Goal: Find specific page/section: Find specific page/section

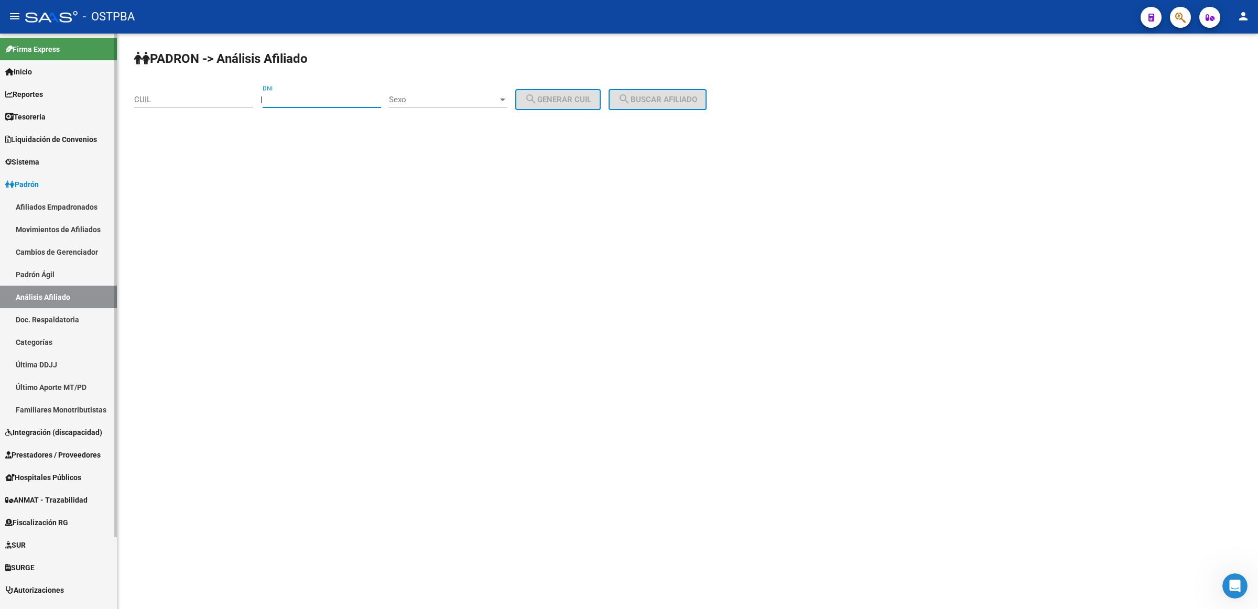
click at [50, 449] on span "Prestadores / Proveedores" at bounding box center [52, 455] width 95 height 12
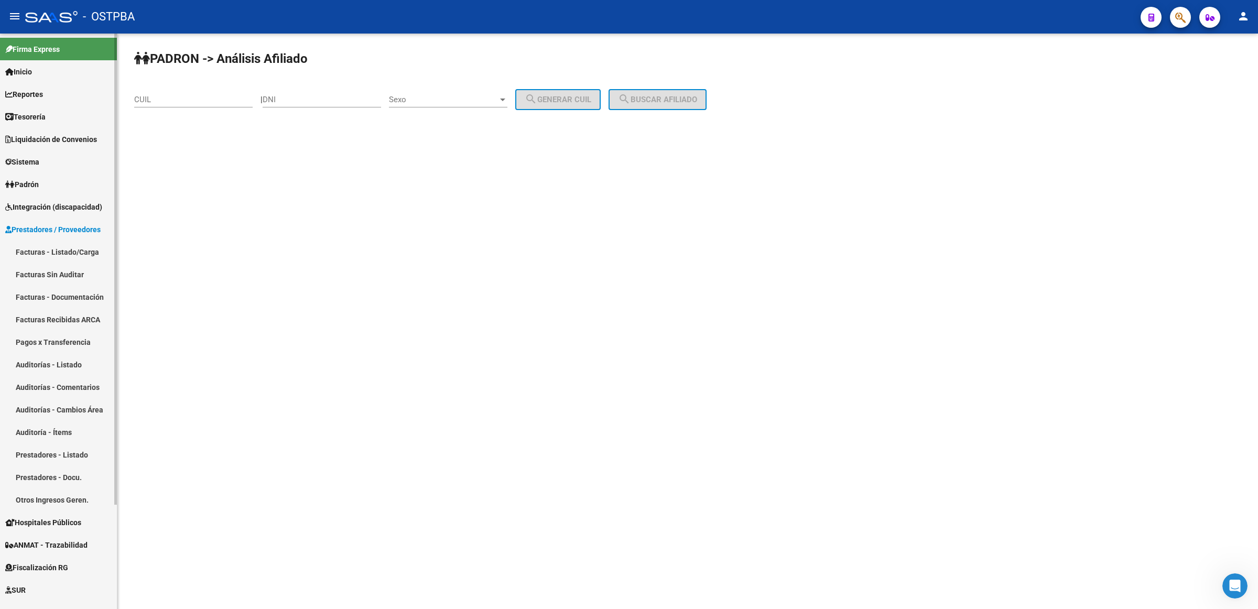
click at [69, 250] on link "Facturas - Listado/Carga" at bounding box center [58, 252] width 117 height 23
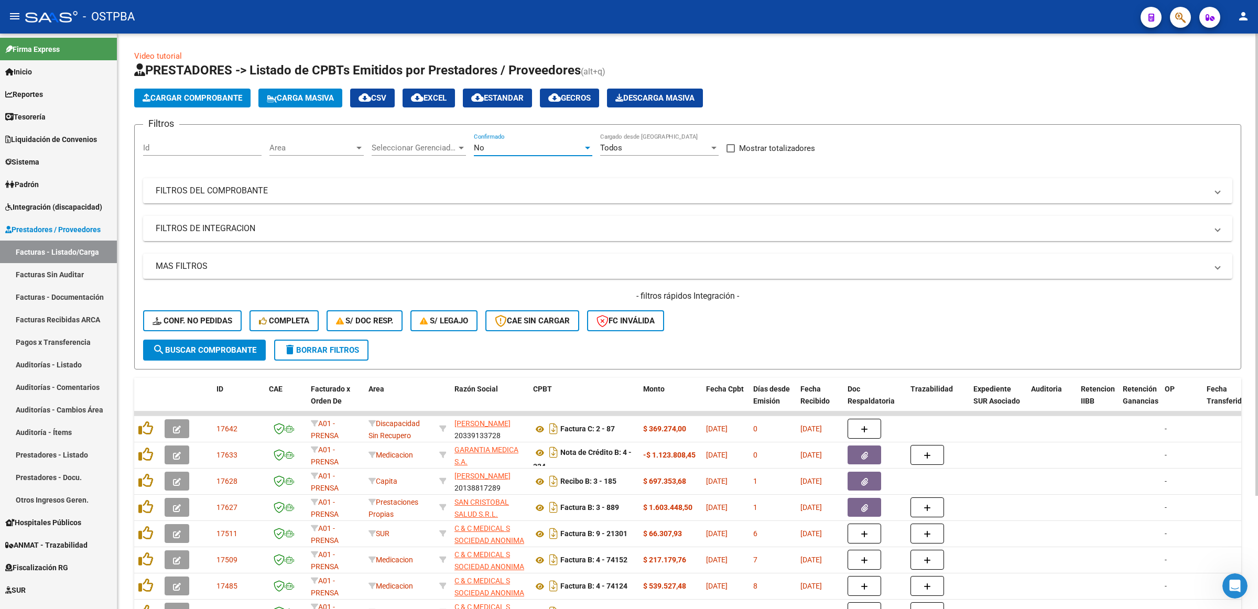
click at [501, 145] on div "No" at bounding box center [528, 147] width 109 height 9
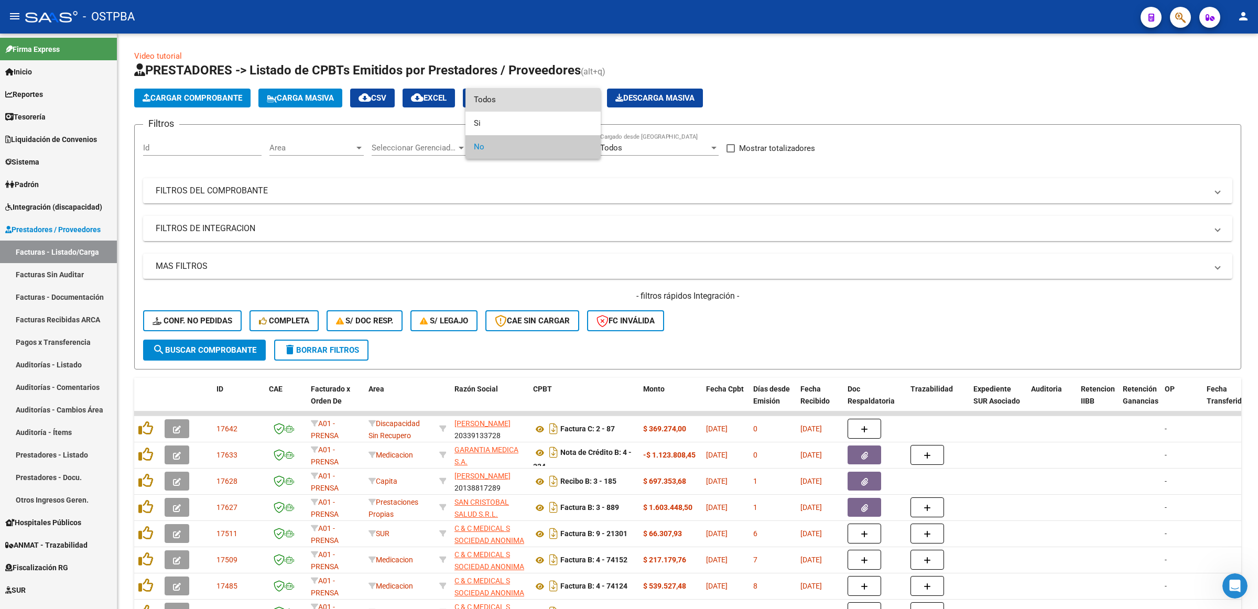
click at [509, 101] on span "Todos" at bounding box center [533, 100] width 118 height 24
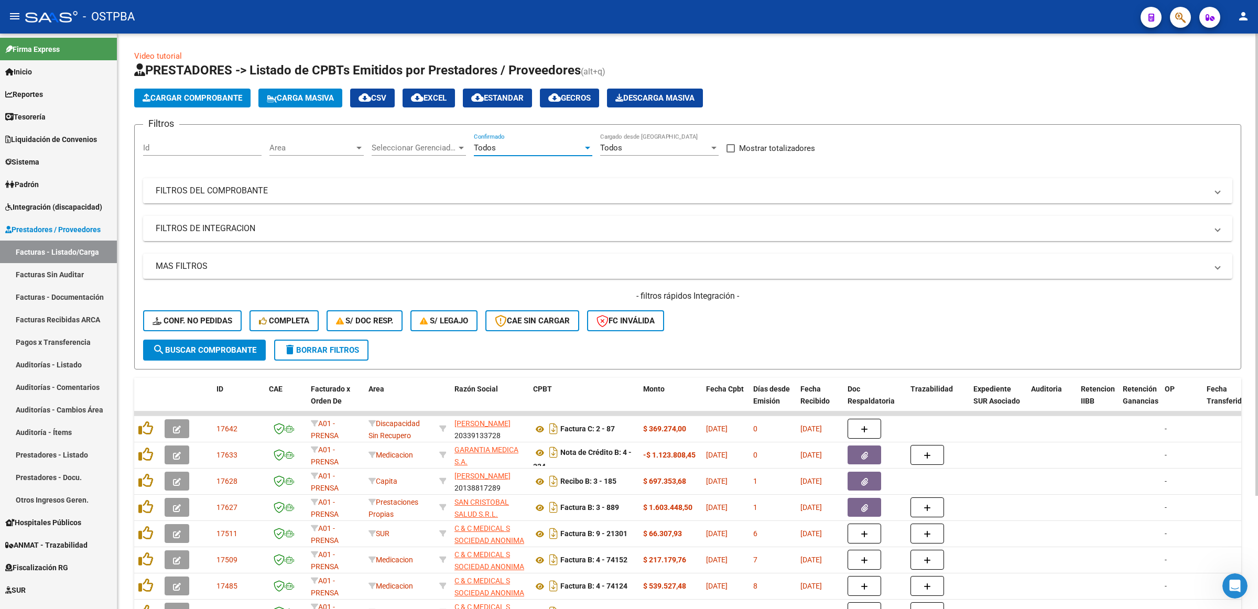
click at [373, 189] on mat-panel-title "FILTROS DEL COMPROBANTE" at bounding box center [681, 191] width 1051 height 12
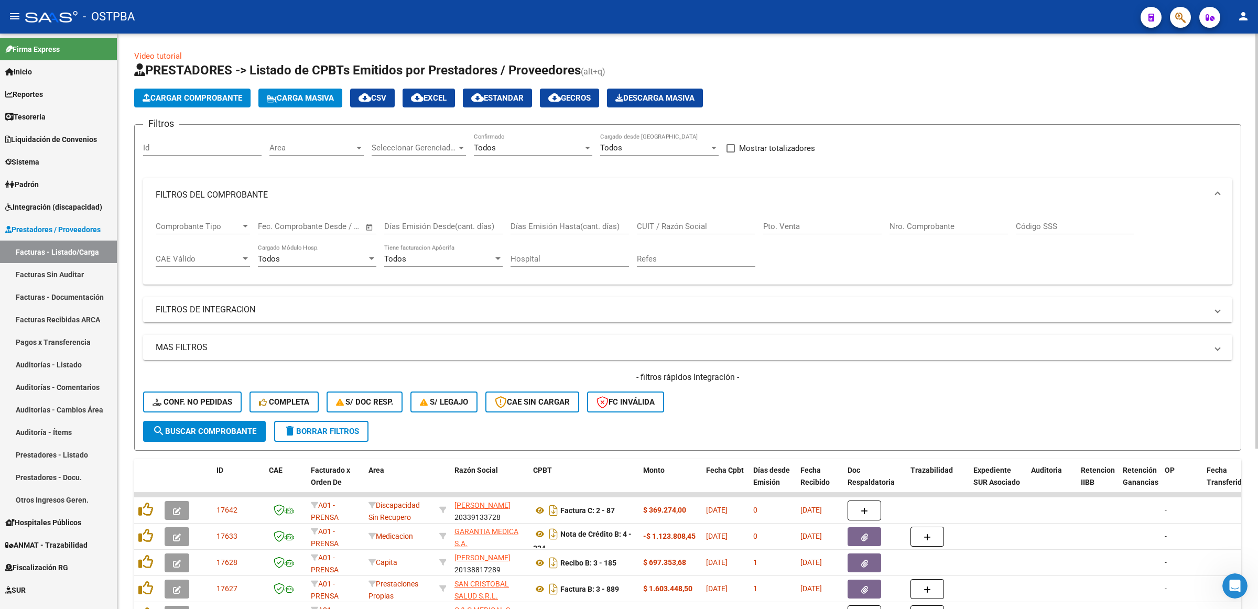
click at [728, 228] on input "CUIT / Razón Social" at bounding box center [696, 226] width 118 height 9
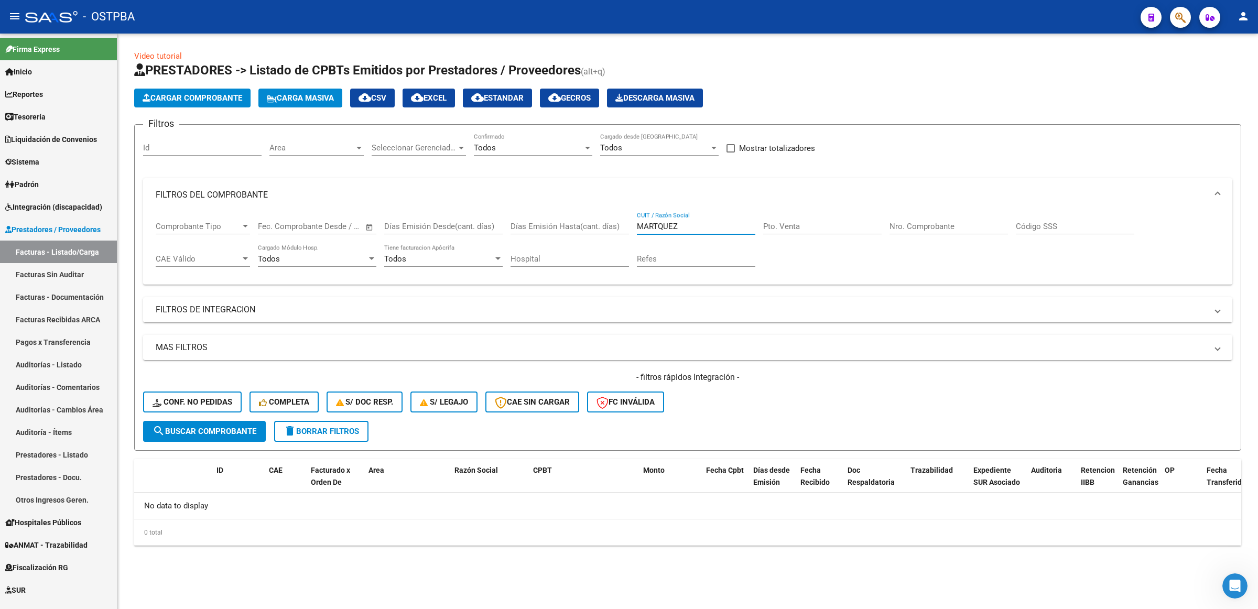
click at [658, 222] on input "MARTQUEZ" at bounding box center [696, 226] width 118 height 9
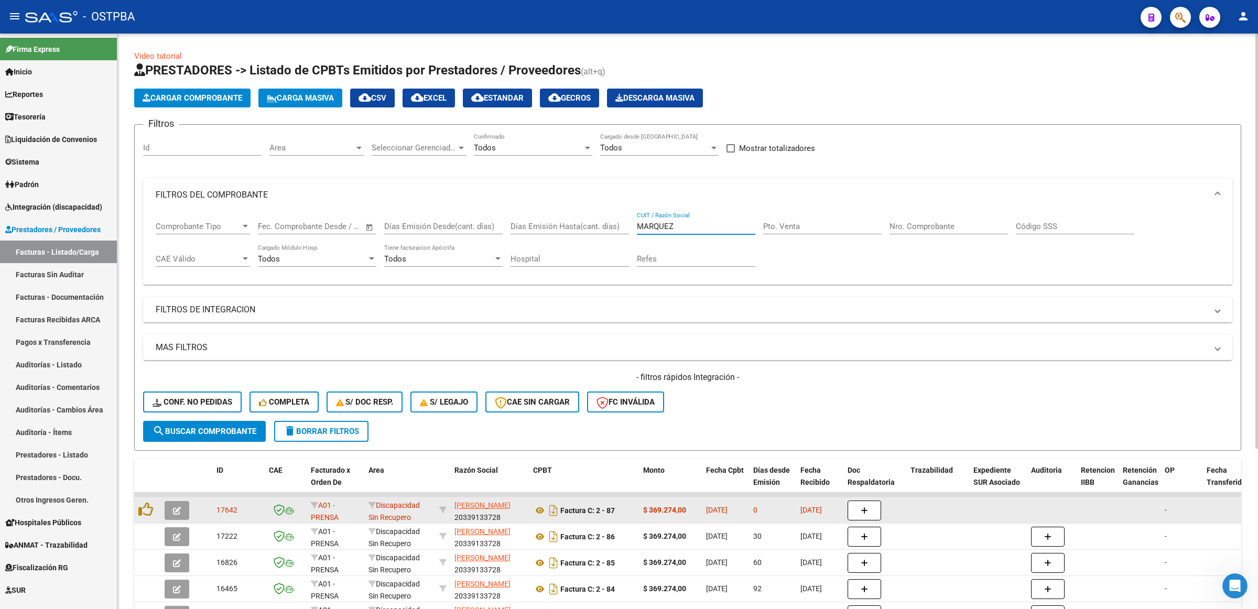
type input "MARQUEZ"
click at [169, 507] on button "button" at bounding box center [177, 510] width 25 height 19
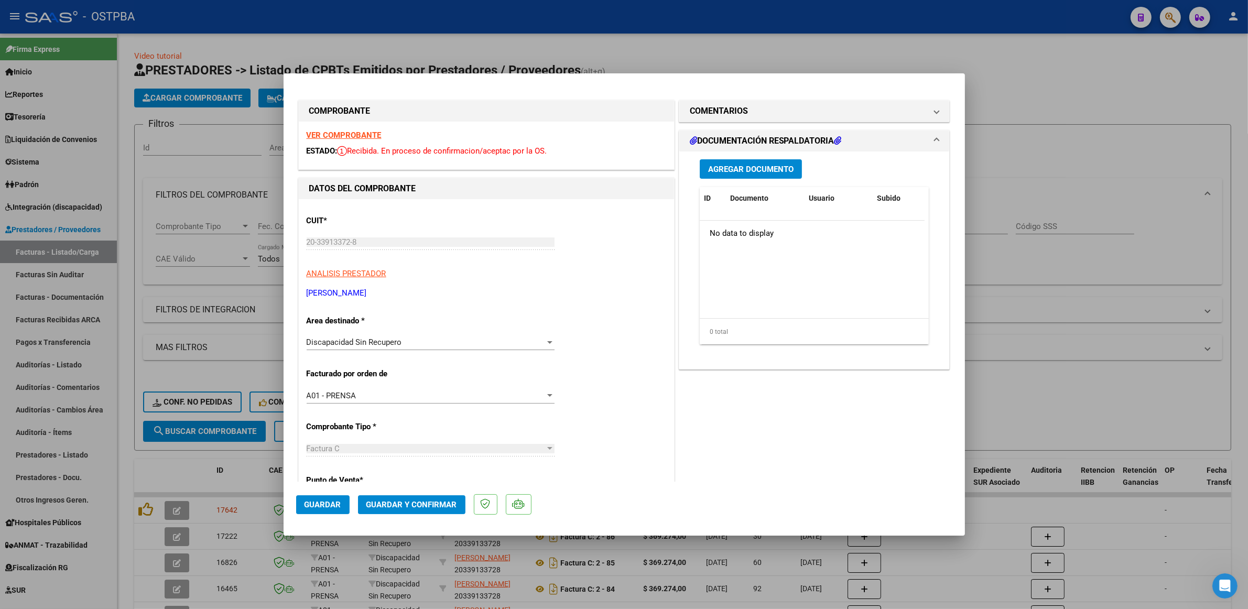
click at [359, 131] on strong "VER COMPROBANTE" at bounding box center [344, 134] width 75 height 9
click at [1080, 410] on div at bounding box center [624, 304] width 1248 height 609
type input "$ 0,00"
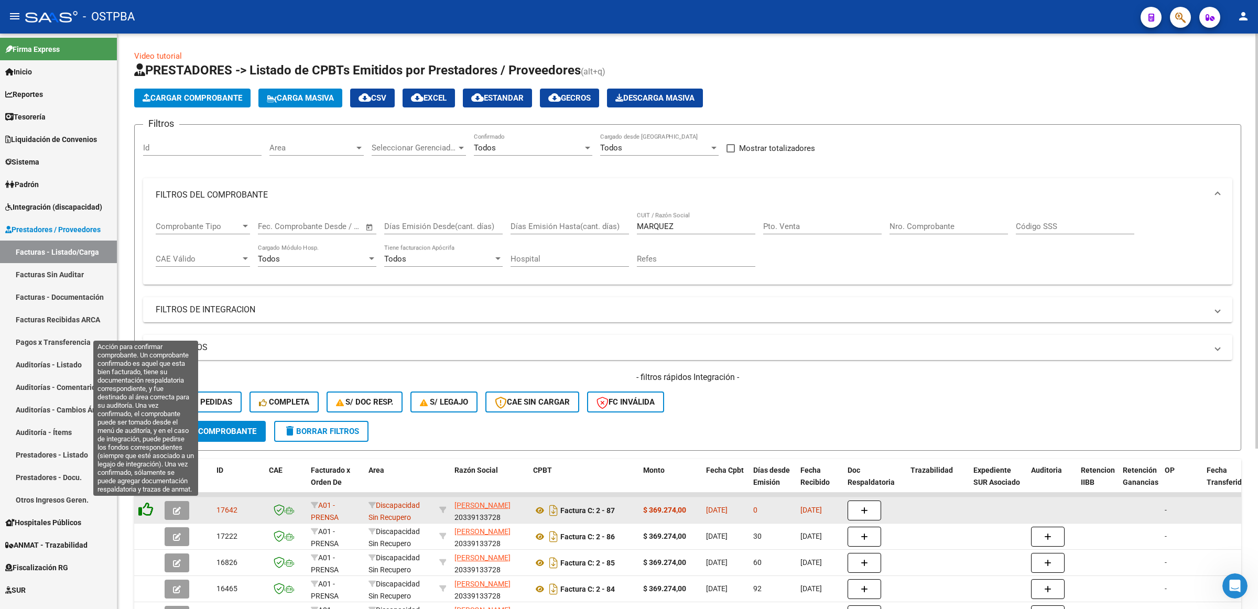
click at [146, 507] on icon at bounding box center [145, 509] width 15 height 15
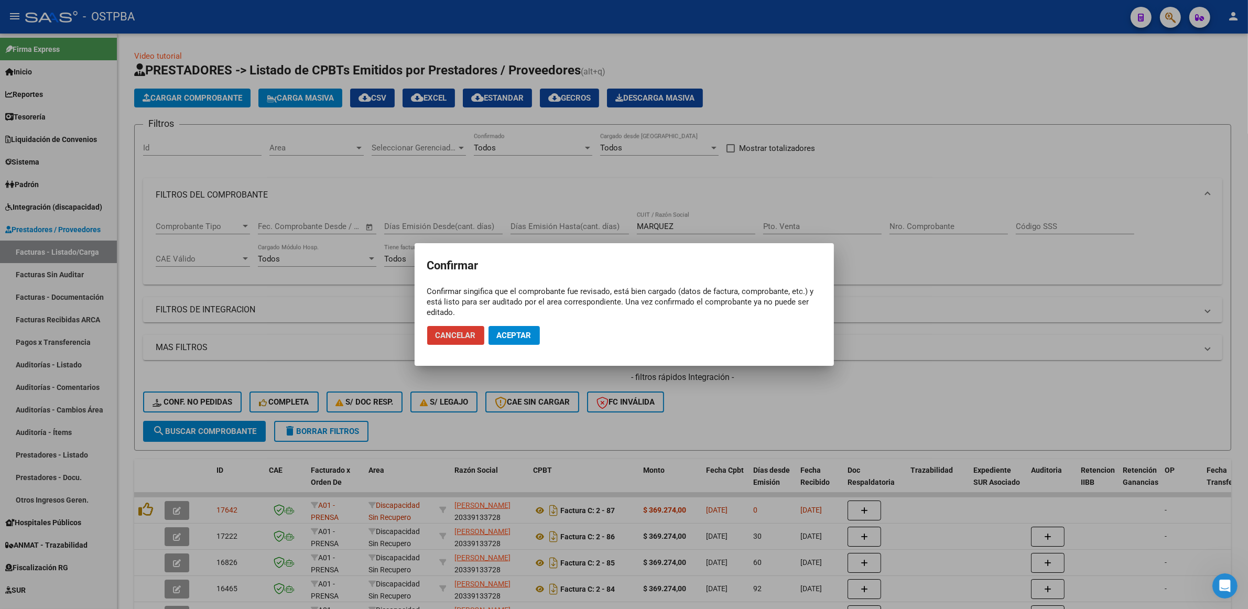
click at [501, 334] on span "Aceptar" at bounding box center [514, 335] width 35 height 9
